Goal: Task Accomplishment & Management: Complete application form

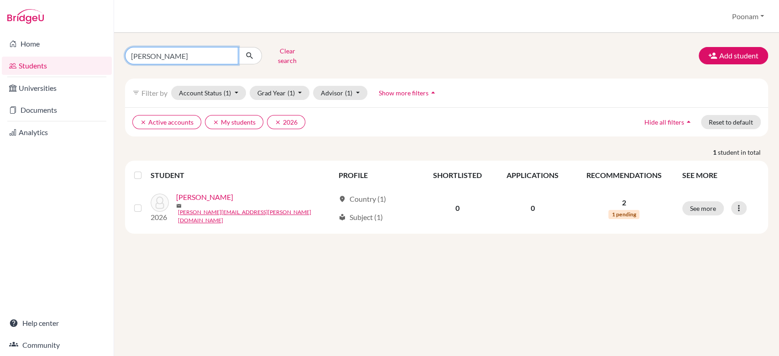
click at [194, 56] on input "Aashna Haque" at bounding box center [181, 55] width 113 height 17
type input "gurnah"
click at [277, 119] on icon "clear" at bounding box center [278, 122] width 6 height 6
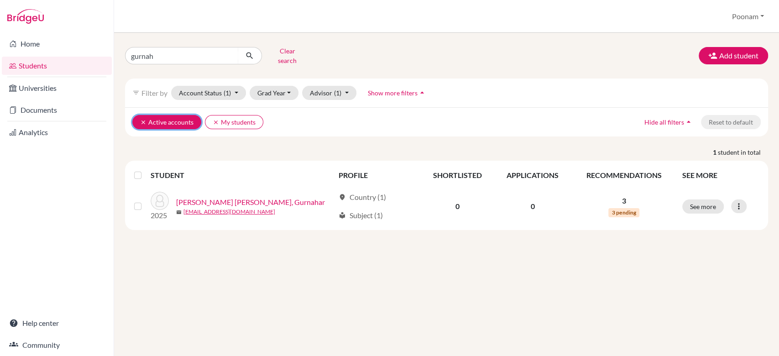
click at [142, 119] on icon "clear" at bounding box center [143, 122] width 6 height 6
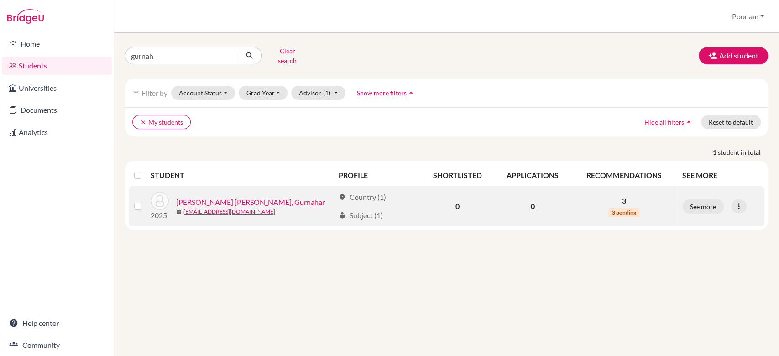
click at [213, 197] on link "[PERSON_NAME] [PERSON_NAME], Gurnahar" at bounding box center [250, 202] width 149 height 11
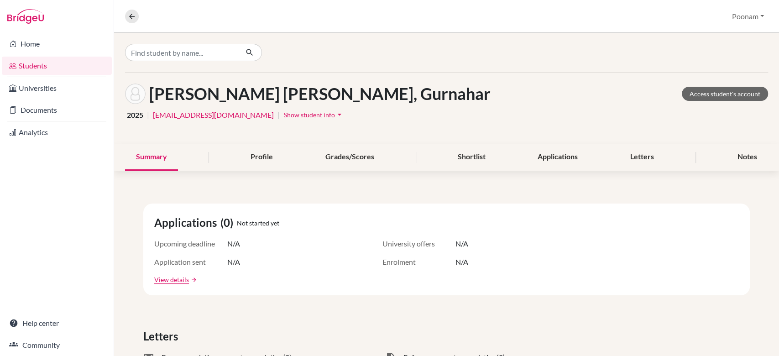
click at [38, 69] on link "Students" at bounding box center [57, 66] width 110 height 18
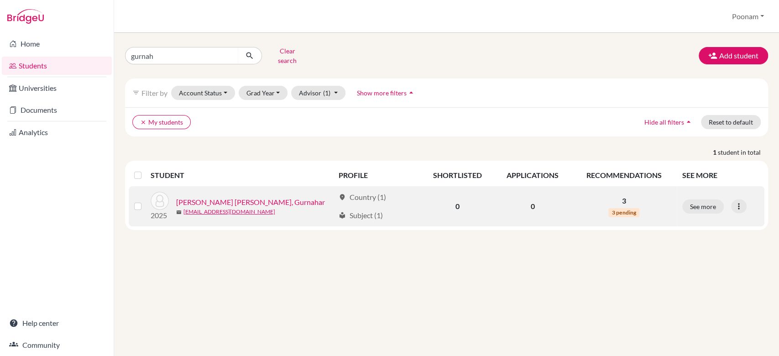
click at [145, 201] on label at bounding box center [145, 201] width 0 height 0
click at [0, 0] on input "checkbox" at bounding box center [0, 0] width 0 height 0
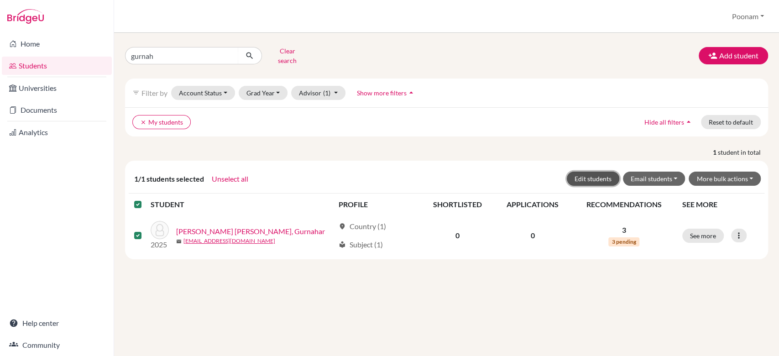
click at [584, 172] on button "Edit students" at bounding box center [593, 179] width 53 height 14
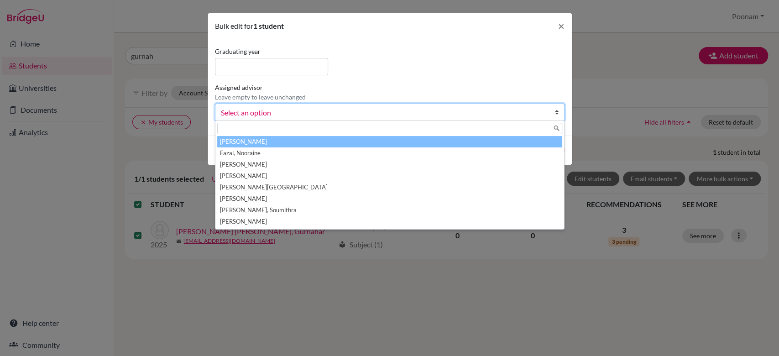
click at [323, 111] on span "Select an option" at bounding box center [384, 113] width 326 height 12
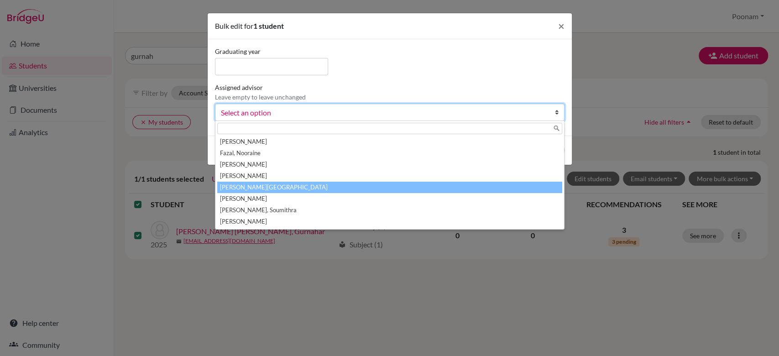
click at [292, 185] on li "Maheshwari, Poonam" at bounding box center [389, 187] width 345 height 11
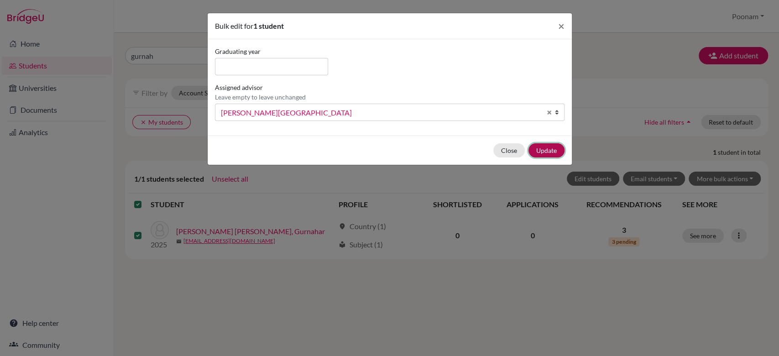
click at [544, 152] on button "Update" at bounding box center [547, 150] width 36 height 14
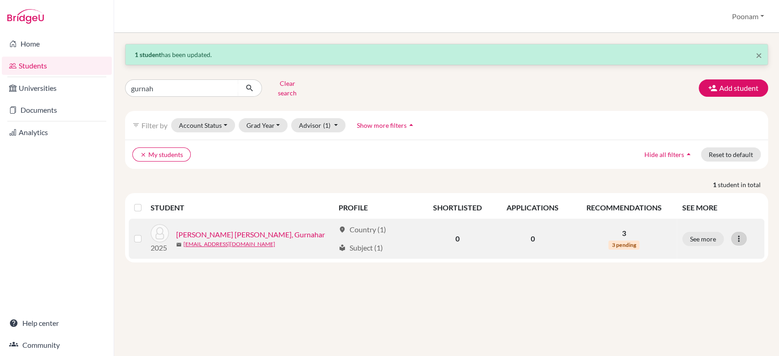
click at [741, 234] on icon at bounding box center [739, 238] width 9 height 9
click at [719, 251] on button "Edit student" at bounding box center [699, 258] width 72 height 15
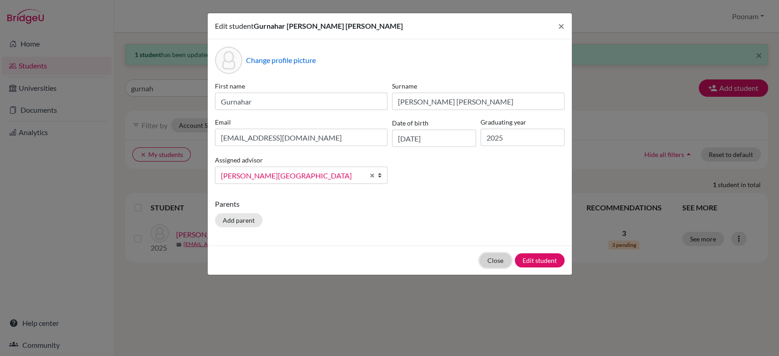
click at [500, 264] on button "Close" at bounding box center [496, 260] width 32 height 14
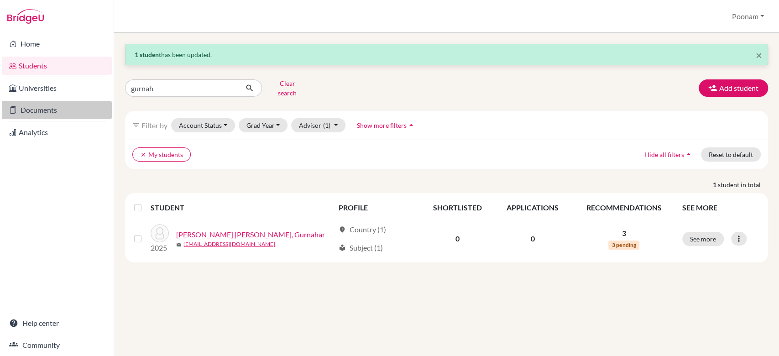
click at [28, 112] on link "Documents" at bounding box center [57, 110] width 110 height 18
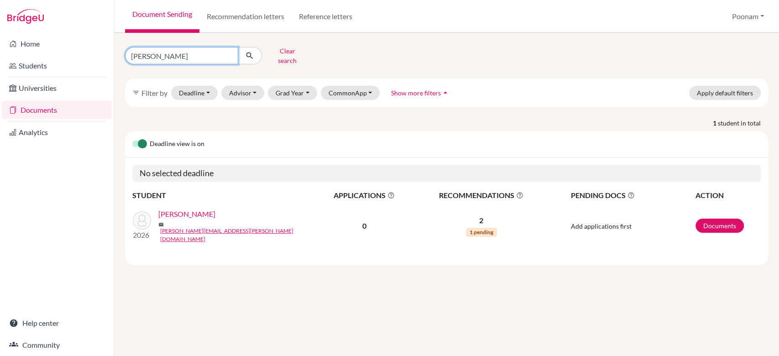
click at [192, 50] on input "Aashna Haque" at bounding box center [181, 55] width 113 height 17
type input "gurnahar"
click button "submit" at bounding box center [250, 55] width 24 height 17
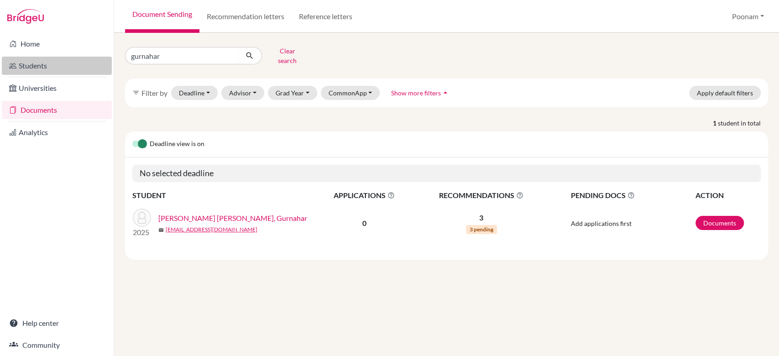
click at [41, 63] on link "Students" at bounding box center [57, 66] width 110 height 18
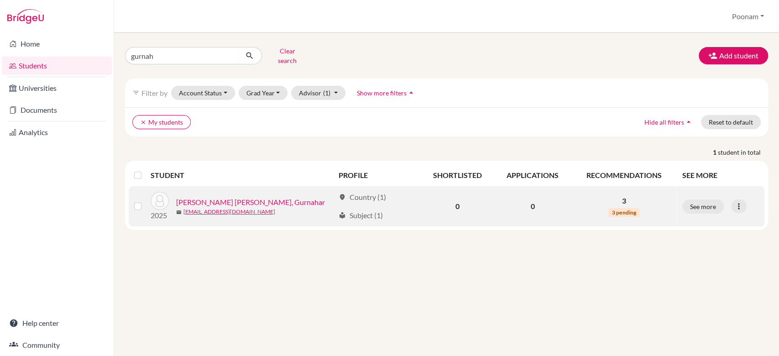
click at [242, 199] on link "[PERSON_NAME] [PERSON_NAME], Gurnahar" at bounding box center [250, 202] width 149 height 11
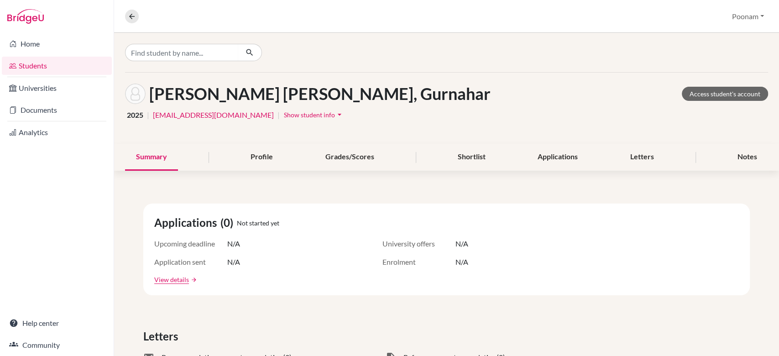
click at [322, 116] on span "Show student info" at bounding box center [309, 115] width 51 height 8
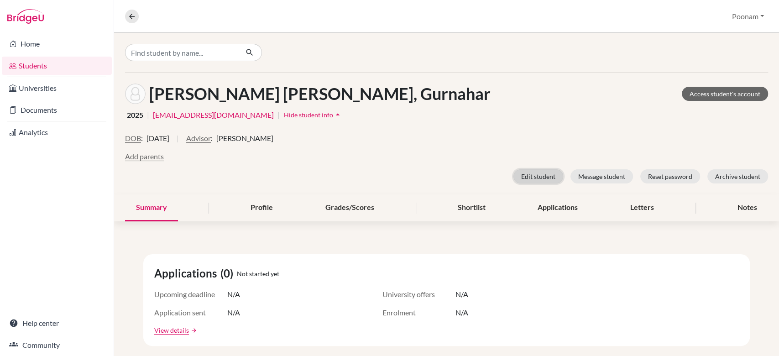
click at [523, 176] on button "Edit student" at bounding box center [539, 176] width 50 height 14
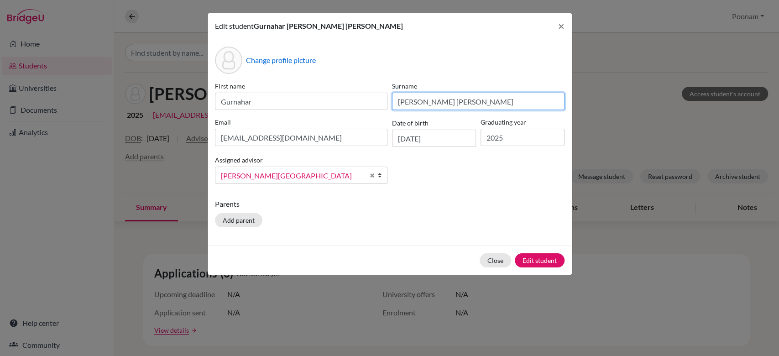
click at [426, 102] on input "[PERSON_NAME] [PERSON_NAME]" at bounding box center [478, 101] width 173 height 17
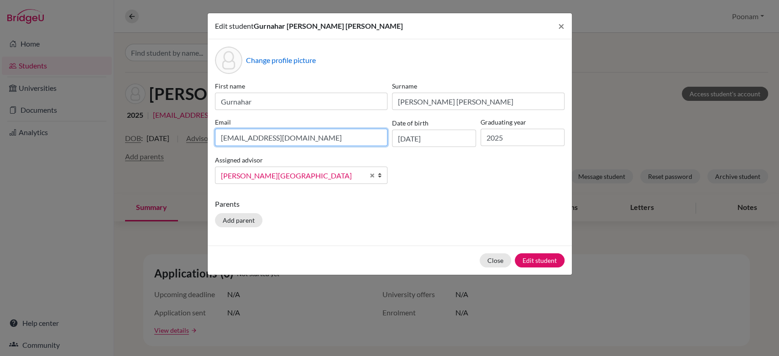
click at [252, 138] on input "[EMAIL_ADDRESS][DOMAIN_NAME]" at bounding box center [301, 137] width 173 height 17
paste input "Grewal"
type input "gurnahargrewal@gmail.com"
click at [477, 206] on p "Parents" at bounding box center [390, 204] width 350 height 11
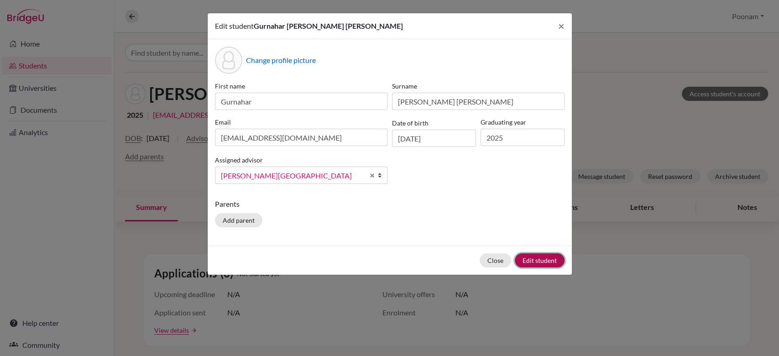
click at [527, 260] on button "Edit student" at bounding box center [540, 260] width 50 height 14
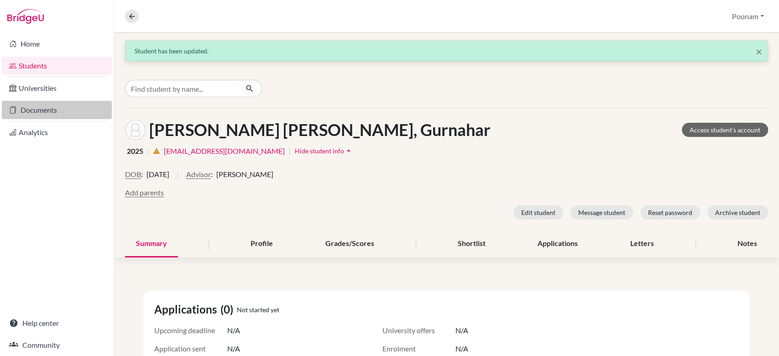
click at [39, 110] on link "Documents" at bounding box center [57, 110] width 110 height 18
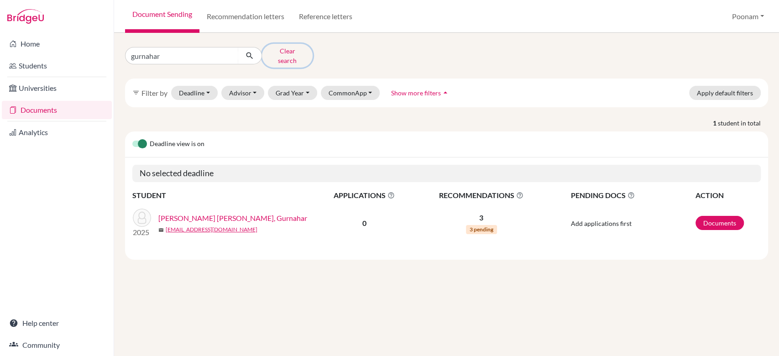
click at [294, 52] on button "Clear search" at bounding box center [287, 56] width 51 height 24
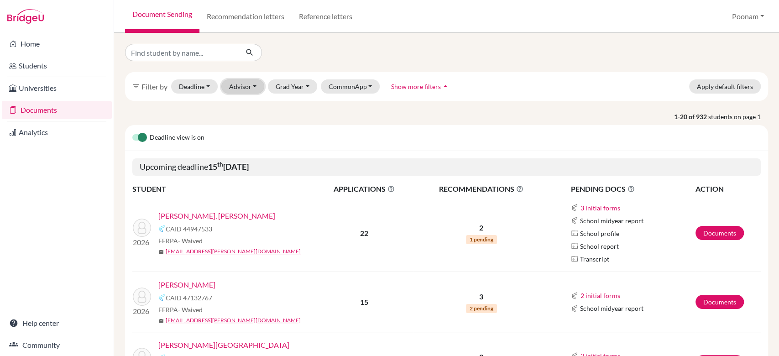
click at [241, 84] on button "Advisor" at bounding box center [242, 86] width 43 height 14
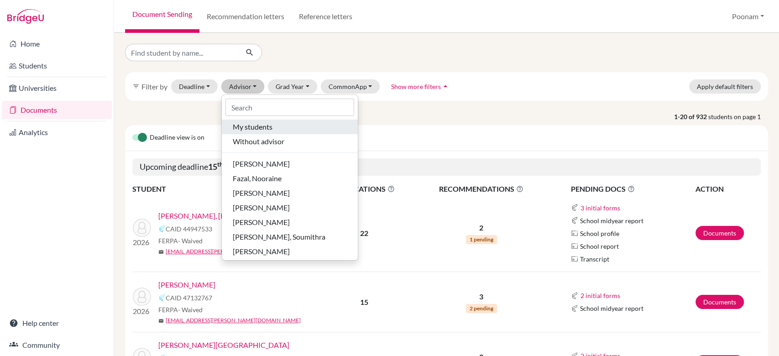
click at [264, 124] on span "My students" at bounding box center [253, 126] width 40 height 11
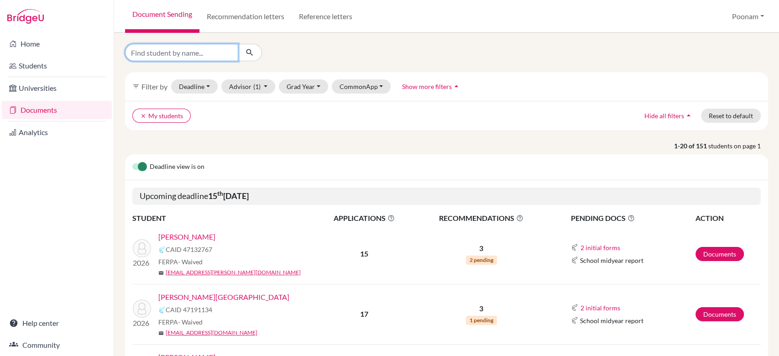
click at [185, 49] on input "Find student by name..." at bounding box center [181, 52] width 113 height 17
type input "gurnahar"
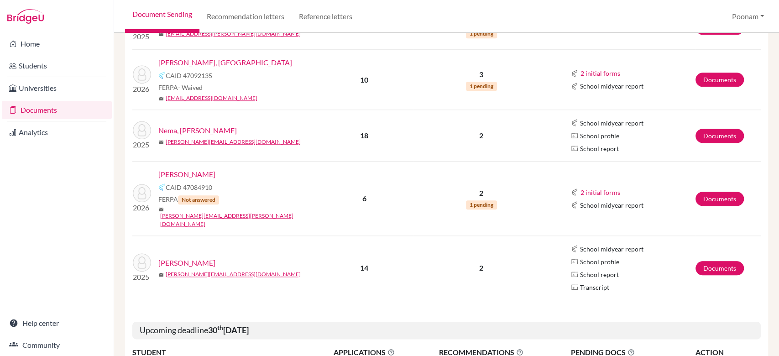
scroll to position [413, 0]
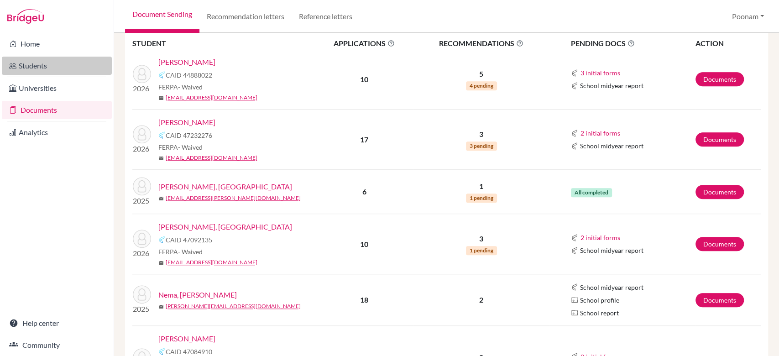
click at [37, 69] on link "Students" at bounding box center [57, 66] width 110 height 18
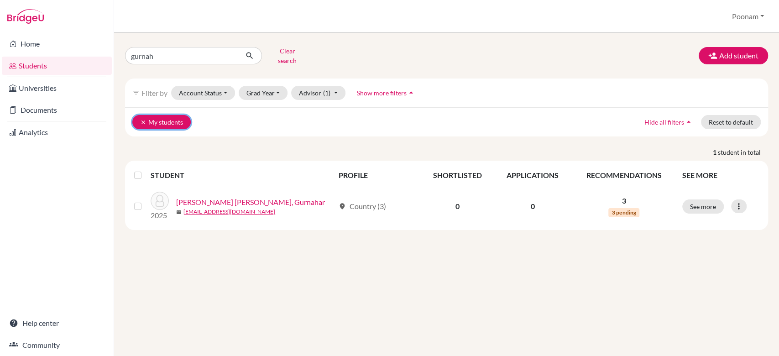
click at [142, 119] on icon "clear" at bounding box center [143, 122] width 6 height 6
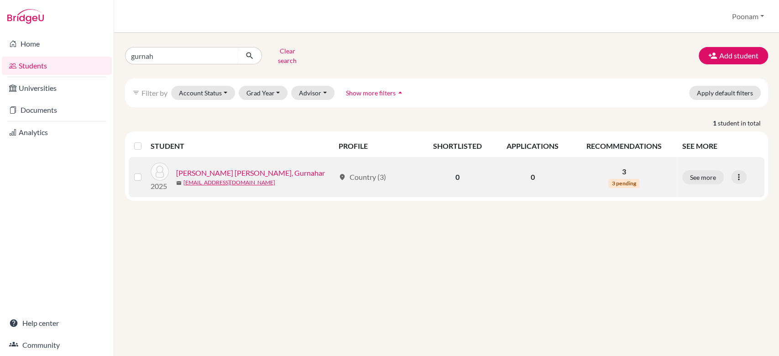
click at [145, 172] on label at bounding box center [145, 172] width 0 height 0
click at [0, 0] on input "checkbox" at bounding box center [0, 0] width 0 height 0
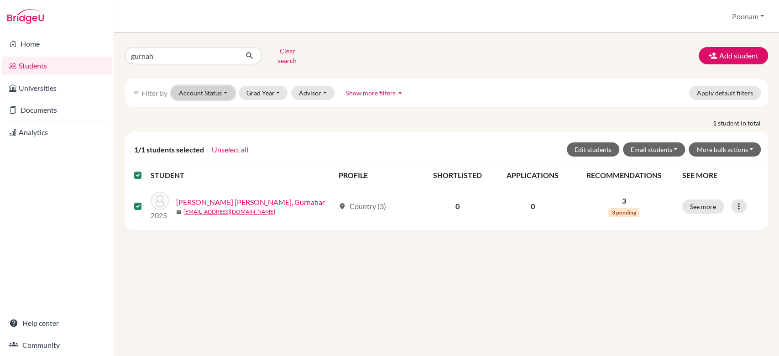
click at [210, 89] on button "Account Status" at bounding box center [203, 93] width 64 height 14
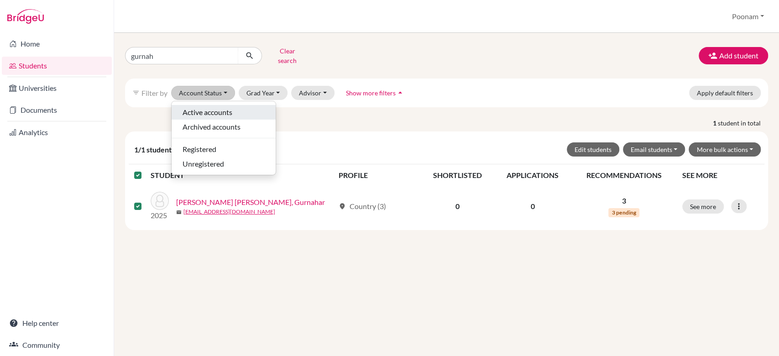
click at [226, 107] on span "Active accounts" at bounding box center [208, 112] width 50 height 11
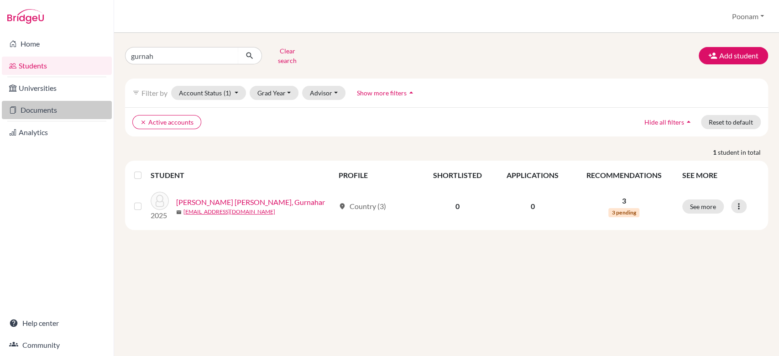
click at [49, 114] on link "Documents" at bounding box center [57, 110] width 110 height 18
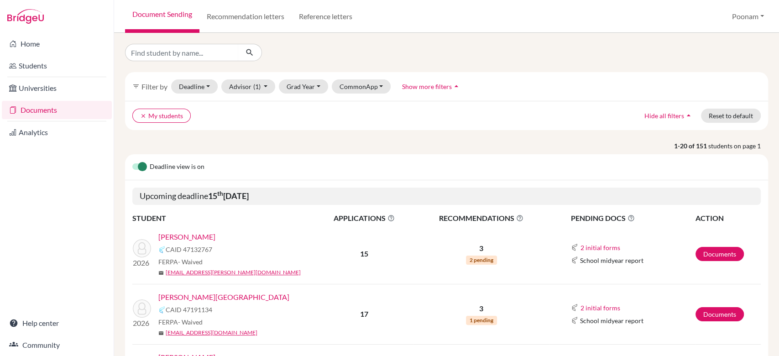
click at [212, 53] on input "Find student by name..." at bounding box center [181, 52] width 113 height 17
type input "gurnahar"
click at [217, 51] on input "gurnahar" at bounding box center [181, 52] width 113 height 17
click button "submit" at bounding box center [250, 52] width 24 height 17
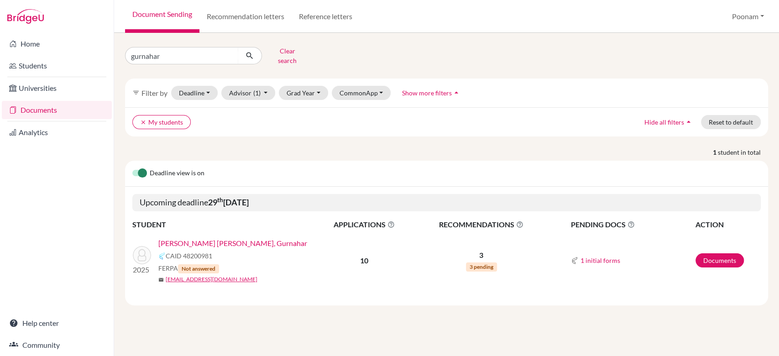
click at [205, 238] on link "[PERSON_NAME] [PERSON_NAME], Gurnahar" at bounding box center [232, 243] width 149 height 11
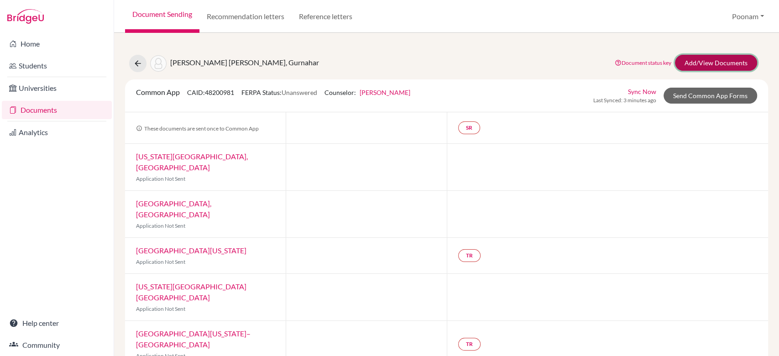
click at [713, 64] on link "Add/View Documents" at bounding box center [716, 63] width 82 height 16
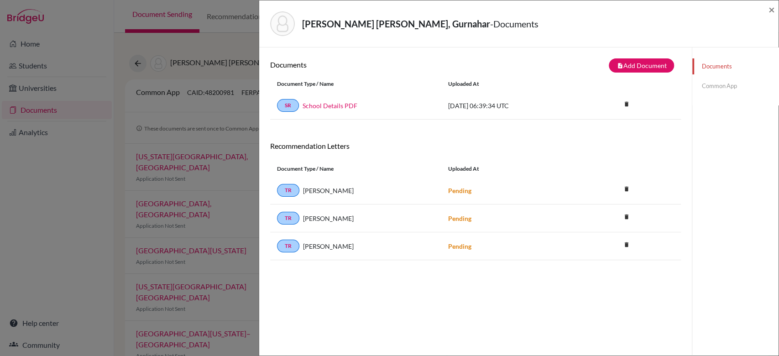
scroll to position [47, 0]
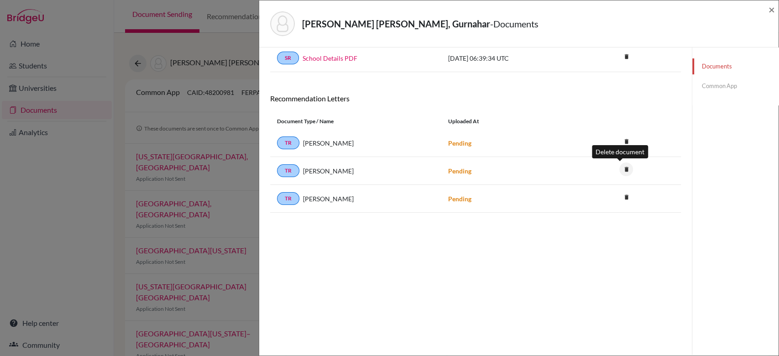
click at [624, 166] on icon "delete" at bounding box center [627, 170] width 14 height 14
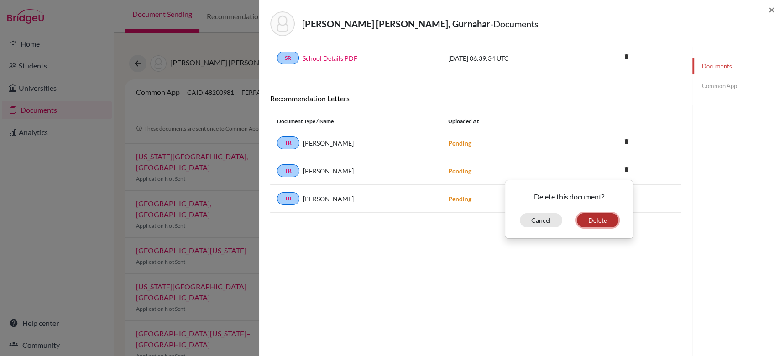
click at [590, 226] on button "Delete" at bounding box center [598, 220] width 42 height 14
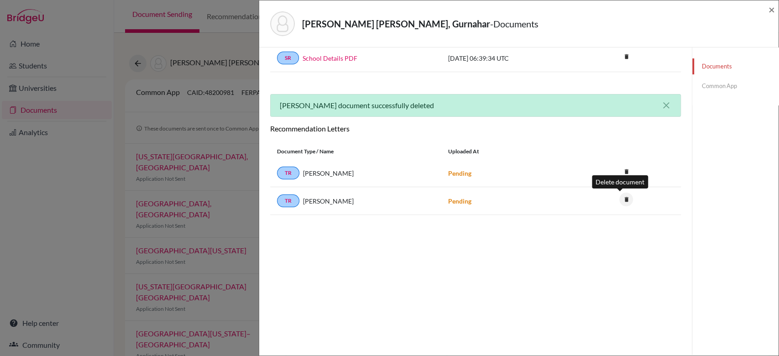
click at [620, 195] on icon "delete" at bounding box center [627, 200] width 14 height 14
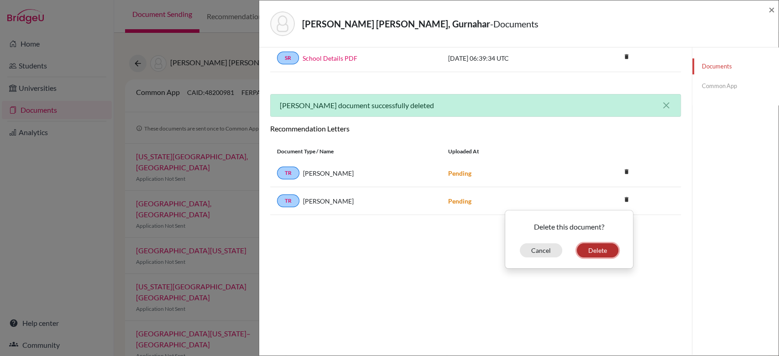
click at [589, 249] on button "Delete" at bounding box center [598, 250] width 42 height 14
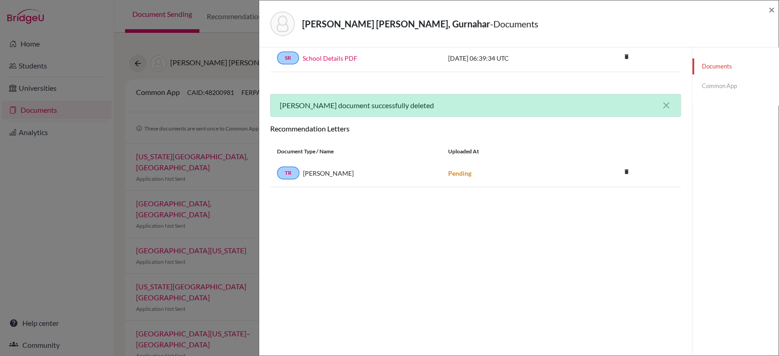
click at [490, 257] on div "Documents note_add Add Document Document type Change explanation for Common App…" at bounding box center [475, 178] width 411 height 334
click at [716, 95] on div "Documents Common App" at bounding box center [736, 76] width 86 height 58
click at [771, 11] on span "×" at bounding box center [772, 9] width 6 height 13
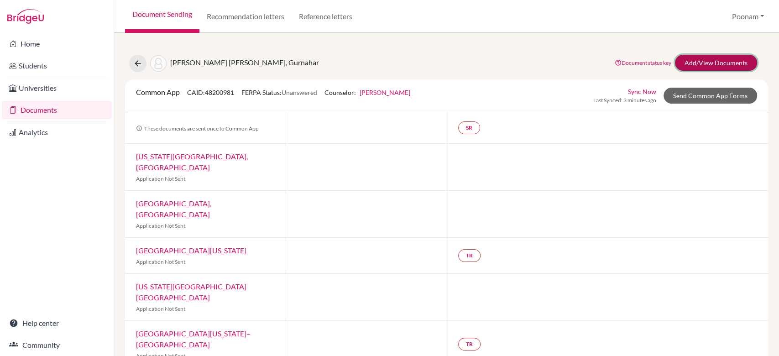
click at [706, 65] on link "Add/View Documents" at bounding box center [716, 63] width 82 height 16
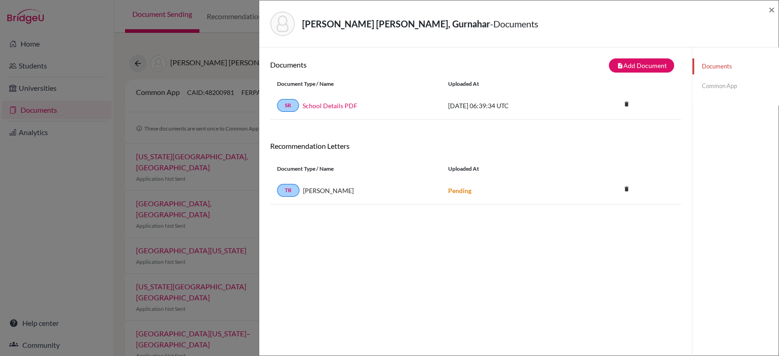
click at [715, 85] on link "Common App" at bounding box center [736, 86] width 86 height 16
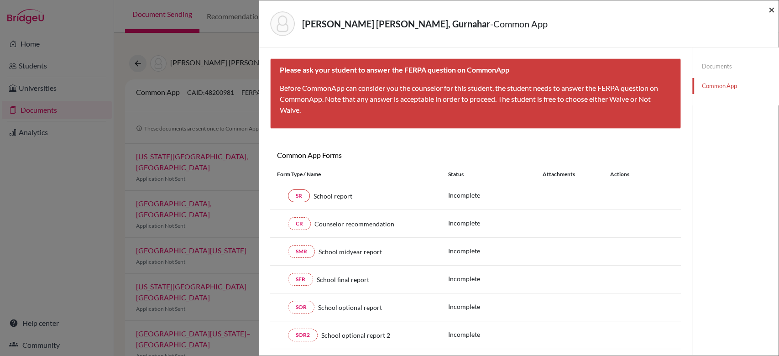
click at [769, 9] on span "×" at bounding box center [772, 9] width 6 height 13
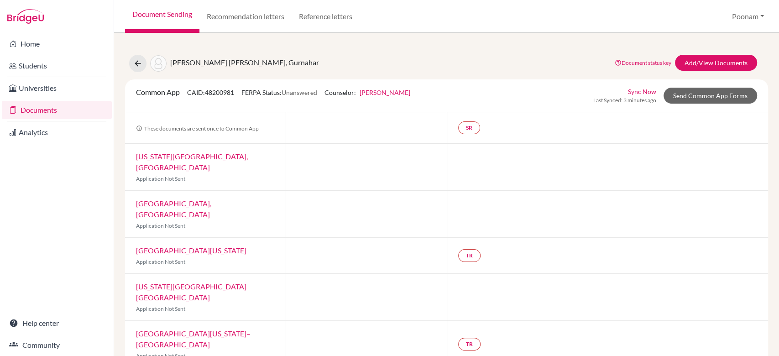
click at [639, 91] on link "Sync Now" at bounding box center [642, 92] width 28 height 10
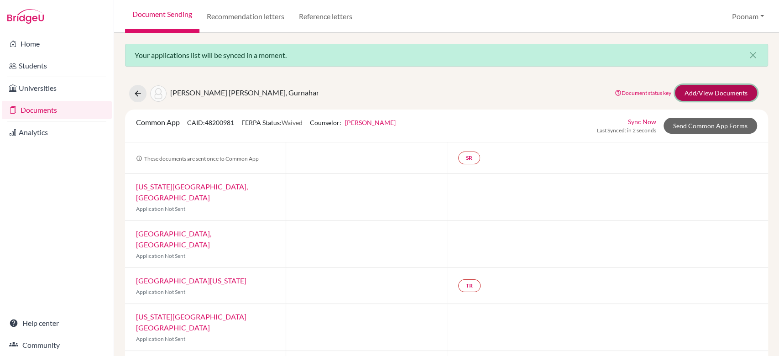
click at [681, 90] on link "Add/View Documents" at bounding box center [716, 93] width 82 height 16
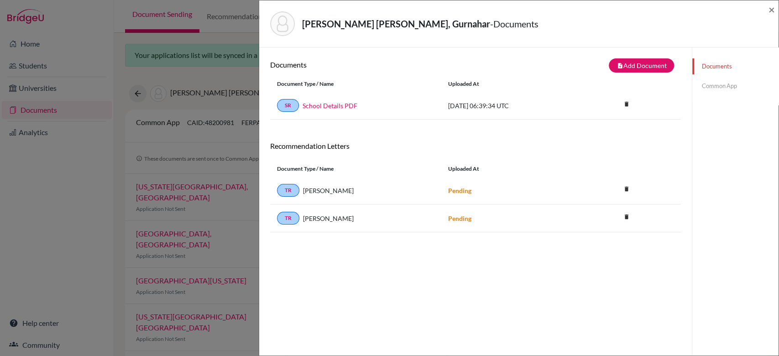
click at [699, 87] on link "Common App" at bounding box center [736, 86] width 86 height 16
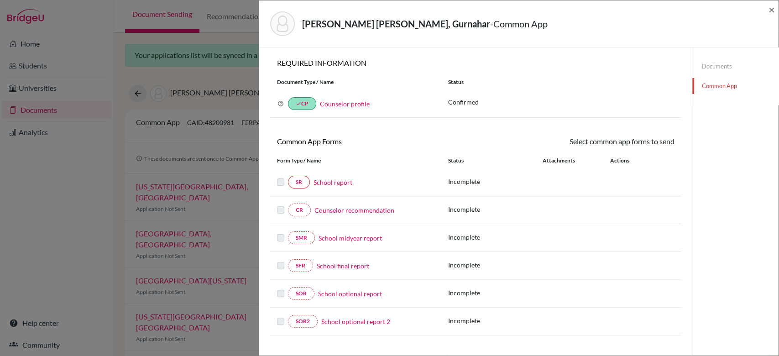
click at [369, 213] on link "Counselor recommendation" at bounding box center [355, 210] width 80 height 10
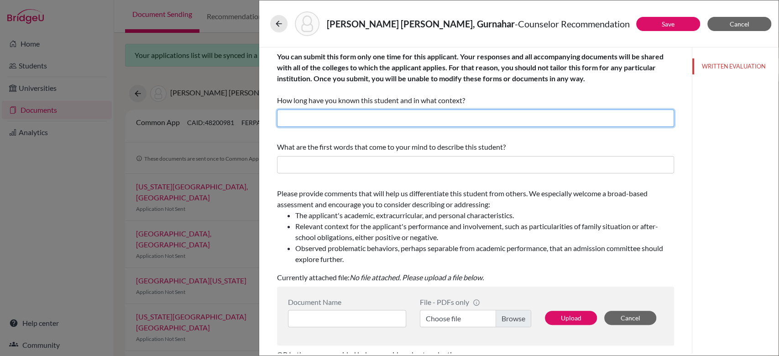
click at [384, 121] on input "text" at bounding box center [475, 118] width 397 height 17
click at [337, 116] on input "I have known her for 2 academic years as College and Career guidance Counselor" at bounding box center [475, 118] width 397 height 17
type input "I have known his for 2 academic years as College and Career guidance Counselor"
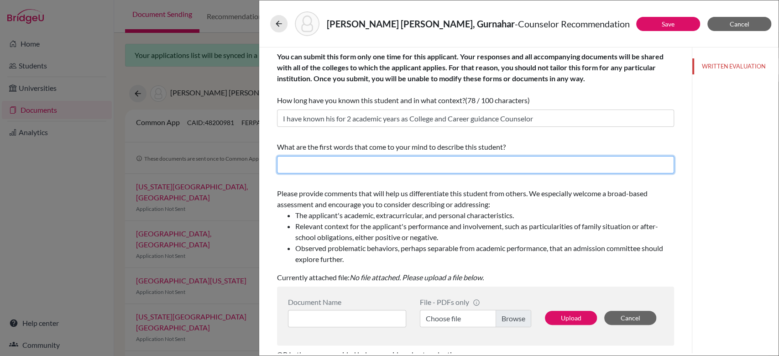
click at [384, 163] on input "text" at bounding box center [475, 164] width 397 height 17
type input "hardworking and persistent person with a positive attitude towards life"
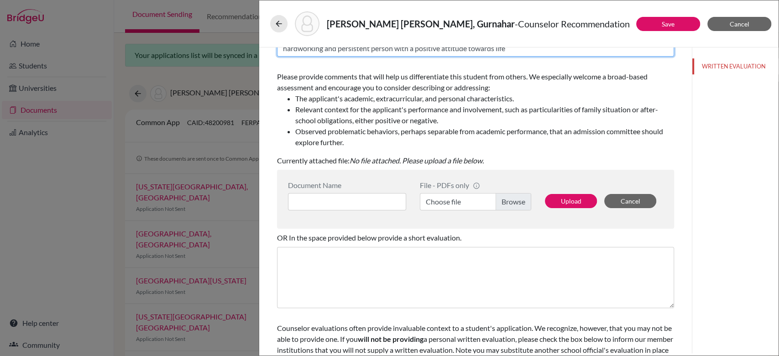
scroll to position [152, 0]
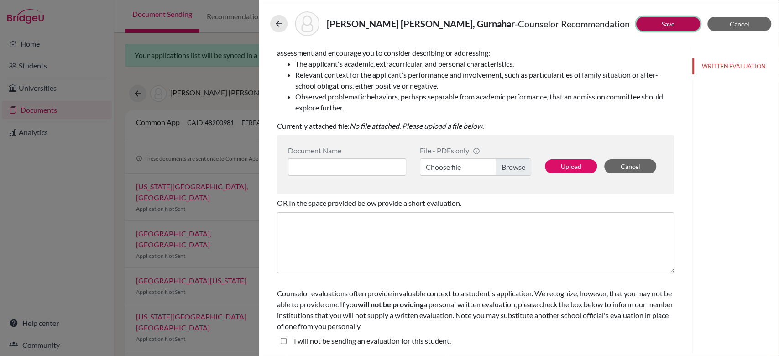
click at [669, 24] on link "Save" at bounding box center [668, 24] width 13 height 8
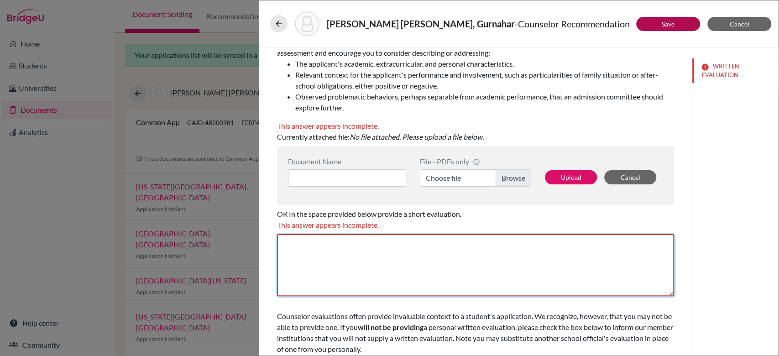
click at [497, 258] on textarea at bounding box center [475, 265] width 397 height 62
click at [723, 21] on button "Cancel" at bounding box center [740, 24] width 64 height 14
